Goal: Transaction & Acquisition: Download file/media

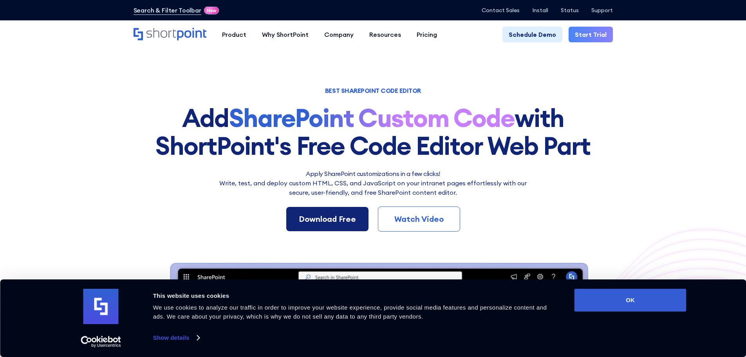
click at [348, 220] on div "Download Free" at bounding box center [327, 219] width 57 height 12
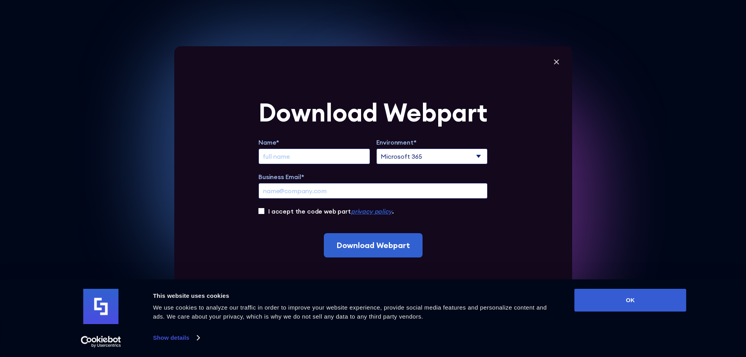
click at [311, 153] on input "Extend Trial" at bounding box center [315, 156] width 112 height 16
type input "[PERSON_NAME]"
type input "[EMAIL_ADDRESS][DOMAIN_NAME]"
click at [429, 157] on select "Microsoft 365 SharePoint Online SharePoint 2019 (On-Premise)" at bounding box center [432, 156] width 112 height 16
select select "SharePoint Online"
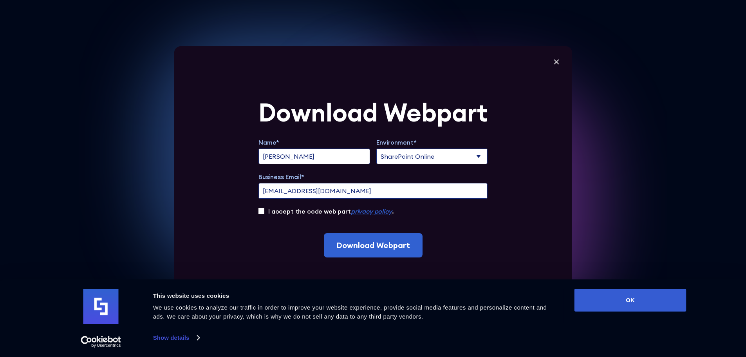
click at [379, 148] on select "Microsoft 365 SharePoint Online SharePoint 2019 (On-Premise)" at bounding box center [432, 156] width 112 height 16
click at [261, 209] on input "I accept the code web part privacy policy ." at bounding box center [262, 211] width 6 height 6
checkbox input "true"
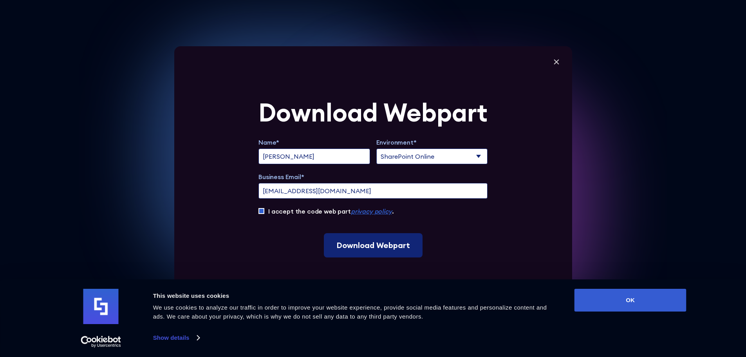
click at [384, 245] on input "Download Webpart" at bounding box center [373, 245] width 99 height 24
click at [350, 255] on input "Download Webpart" at bounding box center [373, 245] width 99 height 24
drag, startPoint x: 351, startPoint y: 188, endPoint x: 256, endPoint y: 189, distance: 94.4
click at [256, 189] on div "Download Webpart Name* [PERSON_NAME] Environment* Microsoft 365 SharePoint Onli…" at bounding box center [373, 178] width 398 height 264
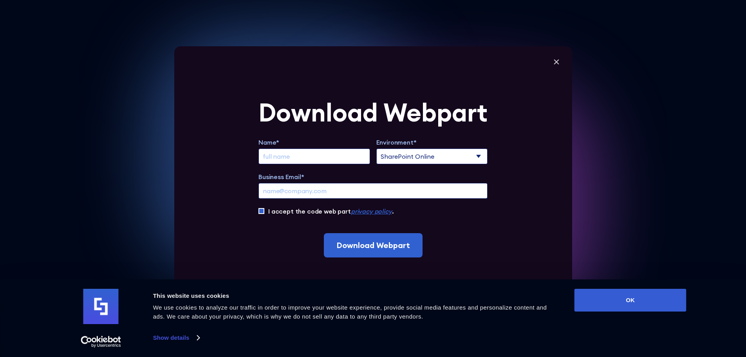
click at [288, 156] on input "Extend Trial" at bounding box center [315, 156] width 112 height 16
type input "[PERSON_NAME]"
type input "[EMAIL_ADDRESS][DOMAIN_NAME]"
drag, startPoint x: 349, startPoint y: 194, endPoint x: 253, endPoint y: 190, distance: 96.1
click at [253, 190] on div "Download Webpart Name* [PERSON_NAME] Environment* Microsoft 365 SharePoint Onli…" at bounding box center [373, 178] width 398 height 264
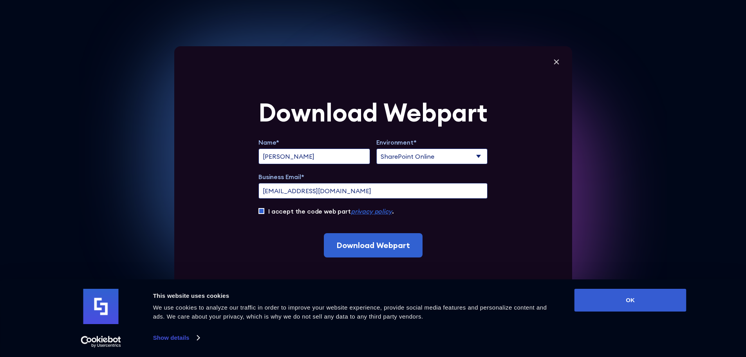
type input "[EMAIL_ADDRESS][DOMAIN_NAME]"
click at [252, 200] on div "Download Webpart Name* [PERSON_NAME] Environment* Microsoft 365 SharePoint Onli…" at bounding box center [373, 178] width 398 height 264
click at [378, 244] on input "Download Webpart" at bounding box center [373, 245] width 99 height 24
click at [648, 298] on button "OK" at bounding box center [631, 300] width 112 height 23
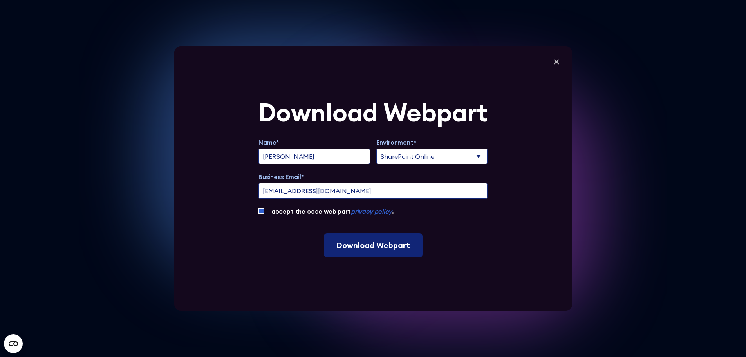
scroll to position [0, 0]
click at [382, 249] on input "Download Webpart" at bounding box center [373, 245] width 99 height 24
drag, startPoint x: 363, startPoint y: 190, endPoint x: 228, endPoint y: 190, distance: 134.4
click at [228, 190] on div "Download Webpart Name* [PERSON_NAME] Environment* Microsoft 365 SharePoint Onli…" at bounding box center [373, 178] width 398 height 264
click at [374, 245] on input "Download Webpart" at bounding box center [373, 245] width 99 height 24
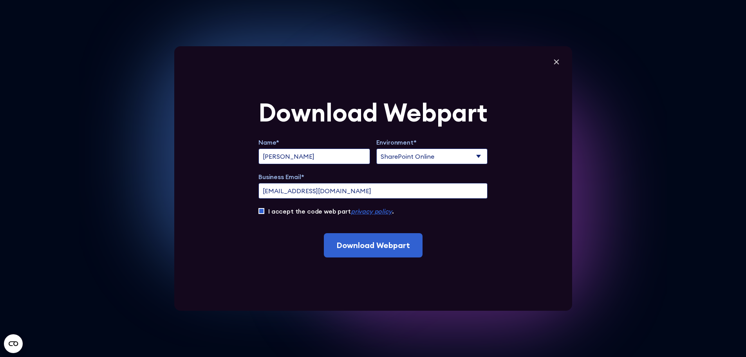
click at [366, 209] on em "privacy policy" at bounding box center [371, 211] width 41 height 8
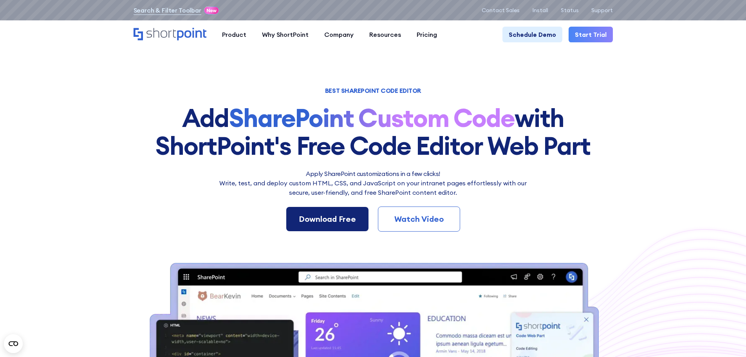
click at [344, 219] on div "Download Free" at bounding box center [327, 219] width 57 height 12
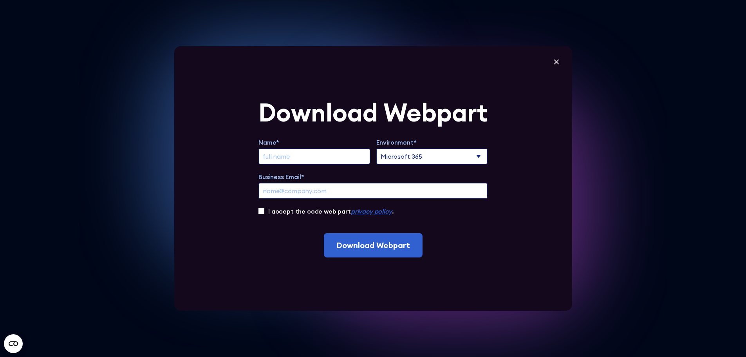
click at [295, 157] on input "Extend Trial" at bounding box center [315, 156] width 112 height 16
type input "Louis Henson"
type input "boomball69@gmail.com"
drag, startPoint x: 355, startPoint y: 191, endPoint x: 211, endPoint y: 179, distance: 144.3
click at [211, 179] on div "Download Webpart Name* [PERSON_NAME] Environment* Microsoft 365 SharePoint Onli…" at bounding box center [373, 178] width 398 height 264
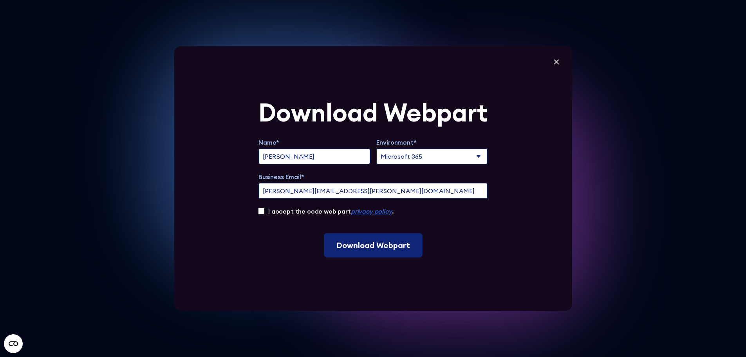
type input "louis.henson@acuitycaregroup.com"
click at [367, 246] on input "Download Webpart" at bounding box center [373, 245] width 99 height 24
click at [454, 151] on select "Microsoft 365 SharePoint Online SharePoint 2019 (On-Premise)" at bounding box center [432, 156] width 112 height 16
select select "SharePoint Online"
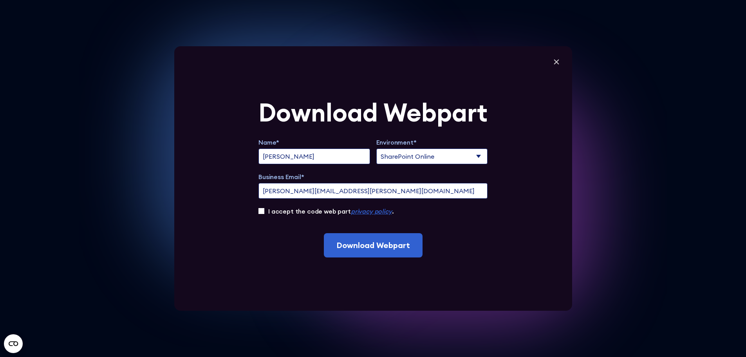
click at [379, 148] on select "Microsoft 365 SharePoint Online SharePoint 2019 (On-Premise)" at bounding box center [432, 156] width 112 height 16
click at [263, 211] on input "I accept the code web part privacy policy ." at bounding box center [262, 211] width 6 height 6
checkbox input "true"
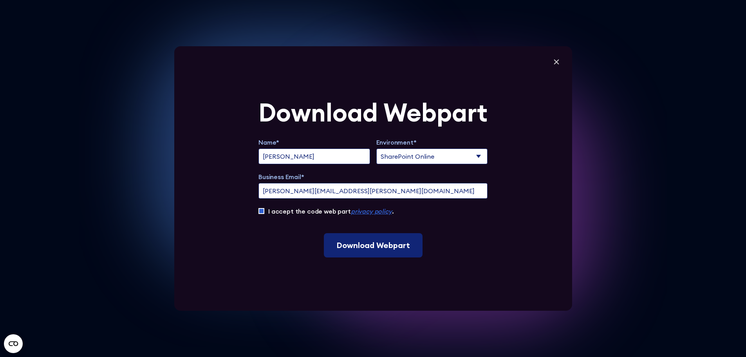
click at [359, 247] on input "Download Webpart" at bounding box center [373, 245] width 99 height 24
